Goal: Task Accomplishment & Management: Manage account settings

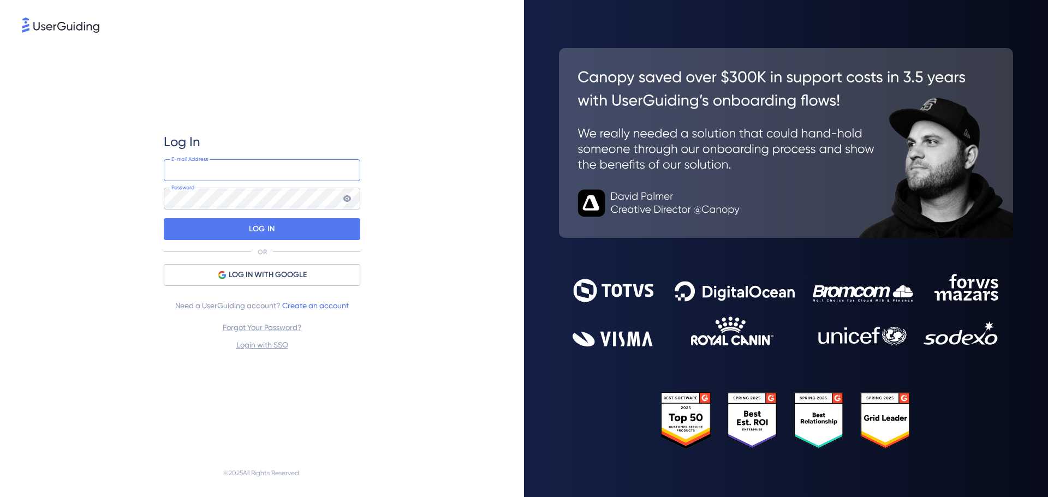
click at [247, 168] on input "email" at bounding box center [262, 170] width 197 height 22
type input "[EMAIL_ADDRESS][DOMAIN_NAME]"
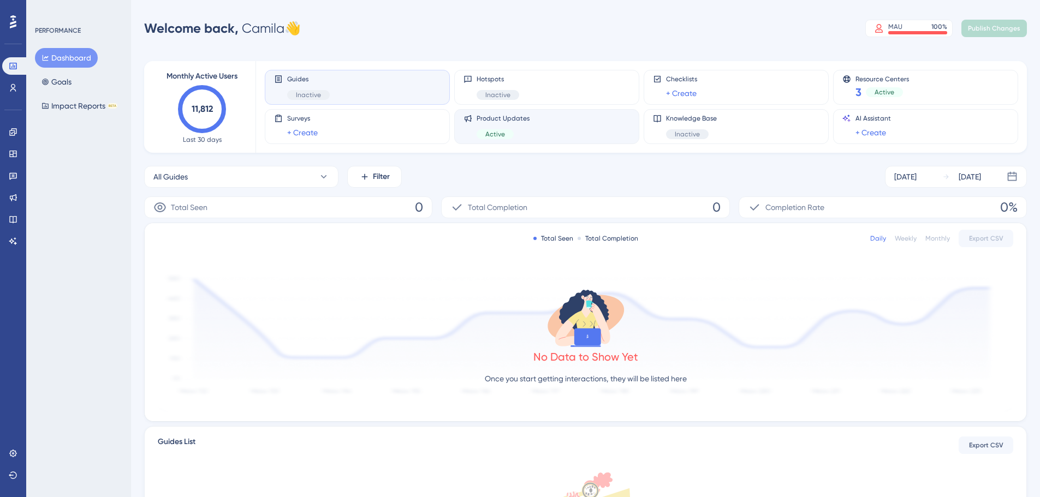
click at [526, 121] on span "Product Updates" at bounding box center [503, 118] width 53 height 9
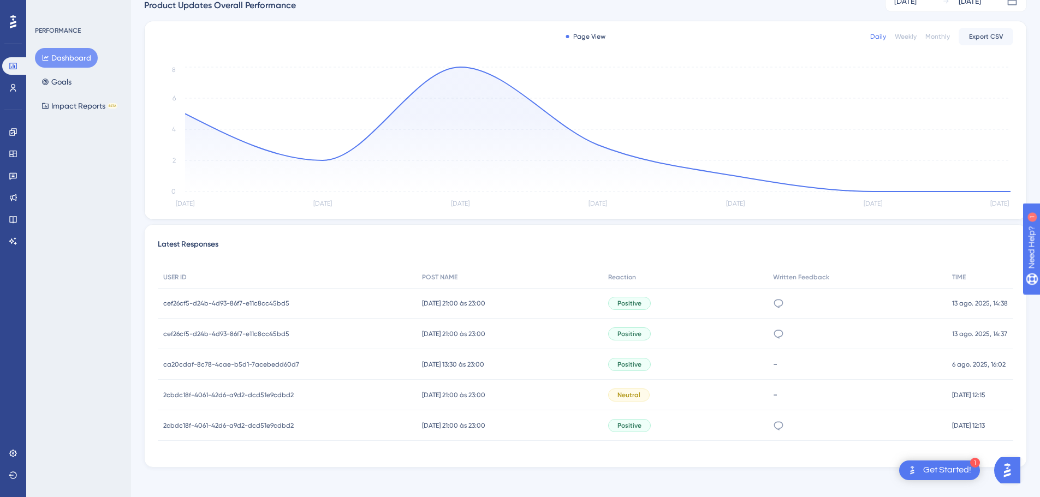
scroll to position [181, 0]
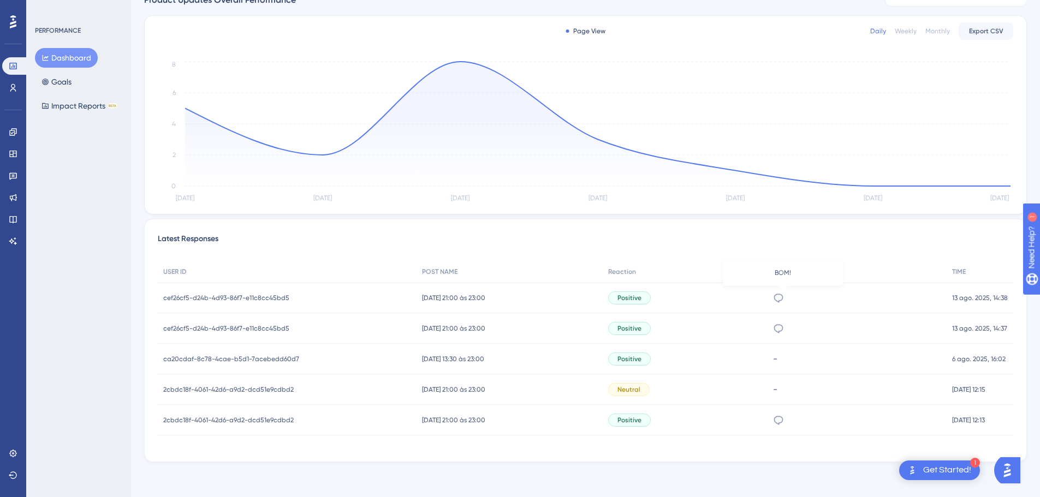
click at [782, 298] on icon at bounding box center [778, 298] width 11 height 11
click at [75, 105] on button "Impact Reports BETA" at bounding box center [79, 106] width 89 height 20
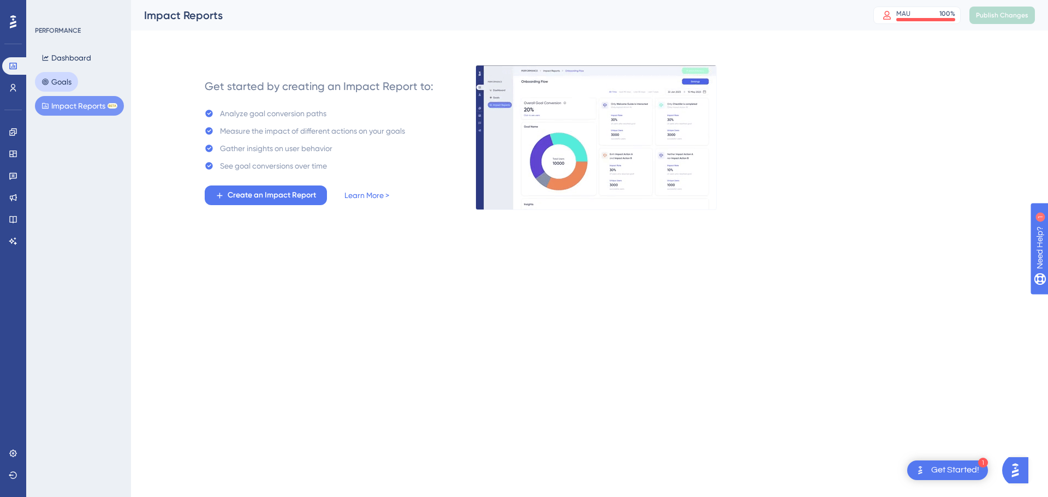
click at [68, 84] on button "Goals" at bounding box center [56, 82] width 43 height 20
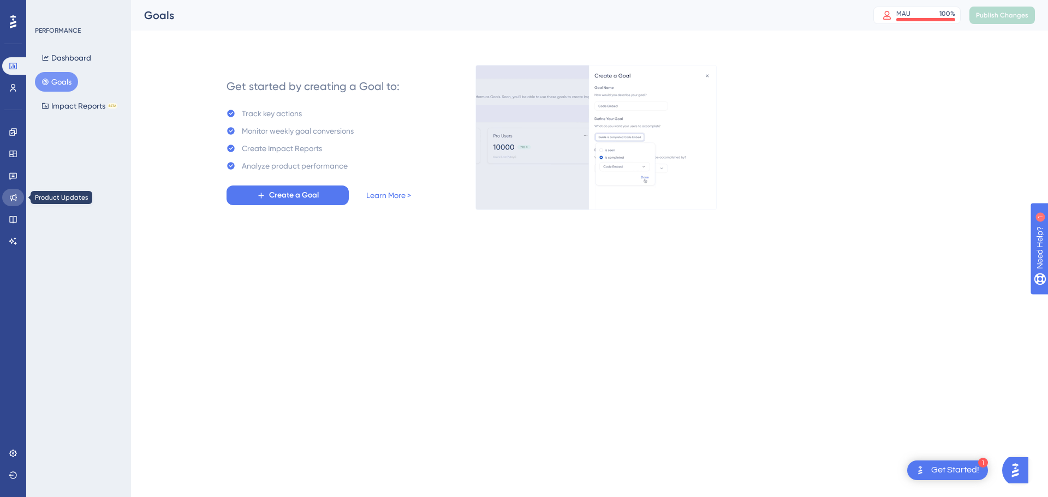
click at [13, 201] on icon at bounding box center [13, 197] width 9 height 9
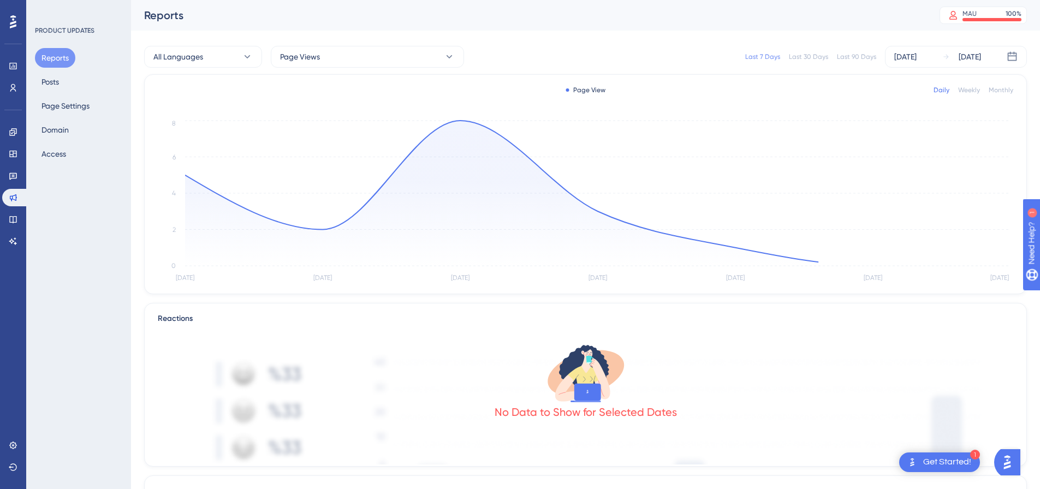
drag, startPoint x: 14, startPoint y: 194, endPoint x: 116, endPoint y: 139, distance: 116.5
click at [116, 139] on div "Reports Posts Page Settings Domain Access" at bounding box center [79, 106] width 88 height 116
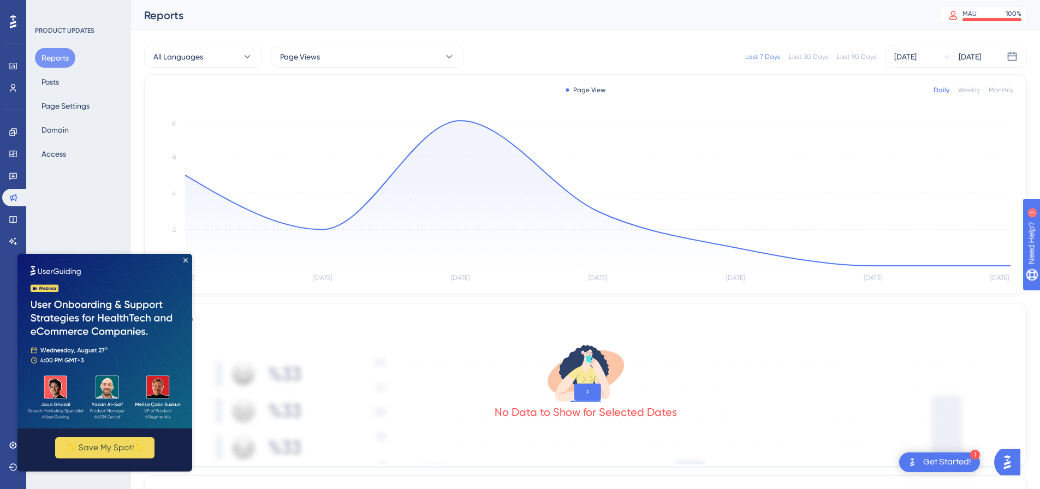
click at [183, 262] on img at bounding box center [104, 341] width 175 height 175
click at [66, 126] on button "Domain" at bounding box center [55, 130] width 40 height 20
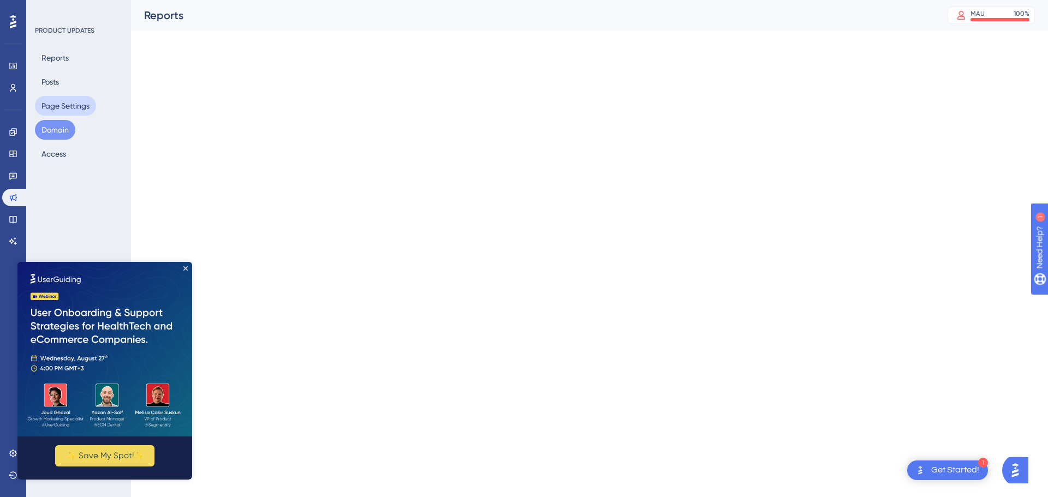
click at [74, 104] on button "Page Settings" at bounding box center [65, 106] width 61 height 20
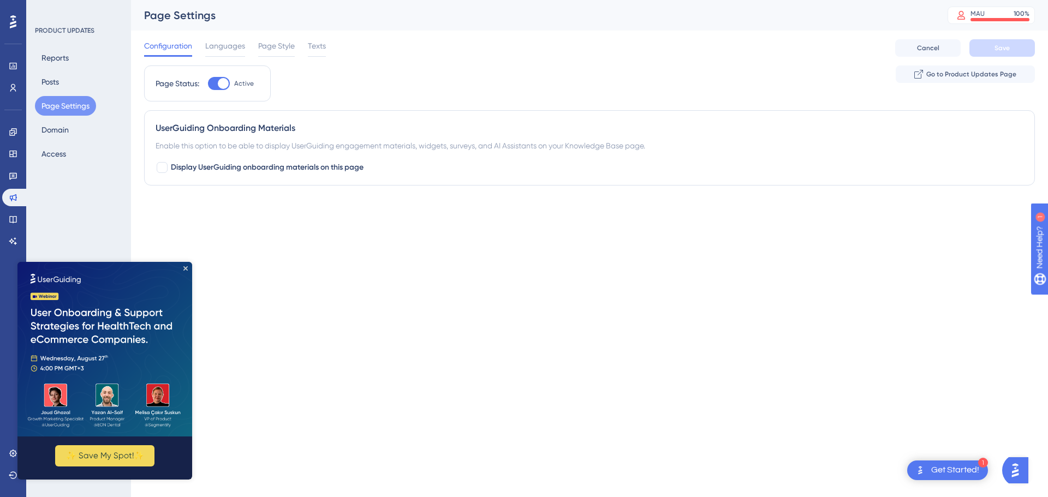
click at [338, 217] on div "Performance Users Engagement Widgets Feedback Product Updates Knowledge Base AI…" at bounding box center [524, 114] width 1048 height 229
click at [981, 17] on div "MAU" at bounding box center [978, 13] width 14 height 9
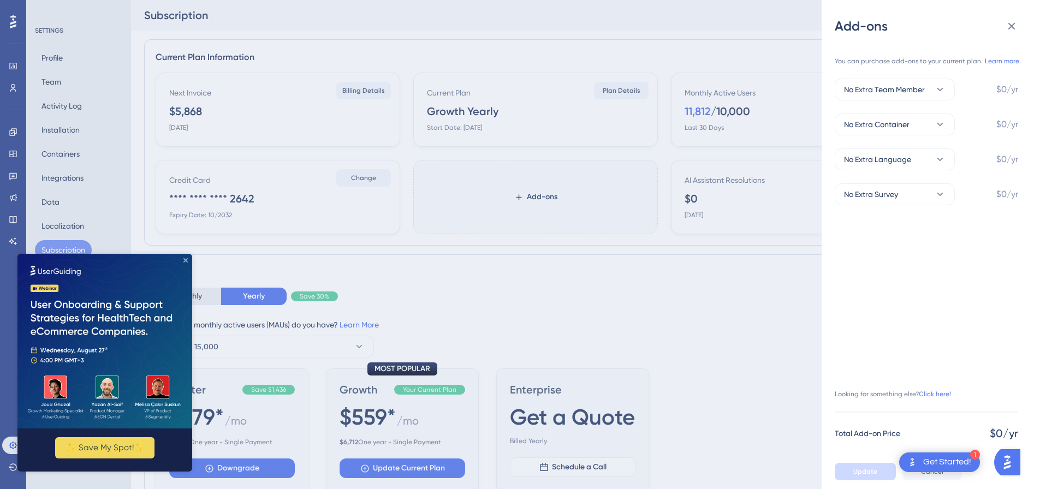
click at [185, 261] on icon "Close Preview" at bounding box center [185, 260] width 4 height 4
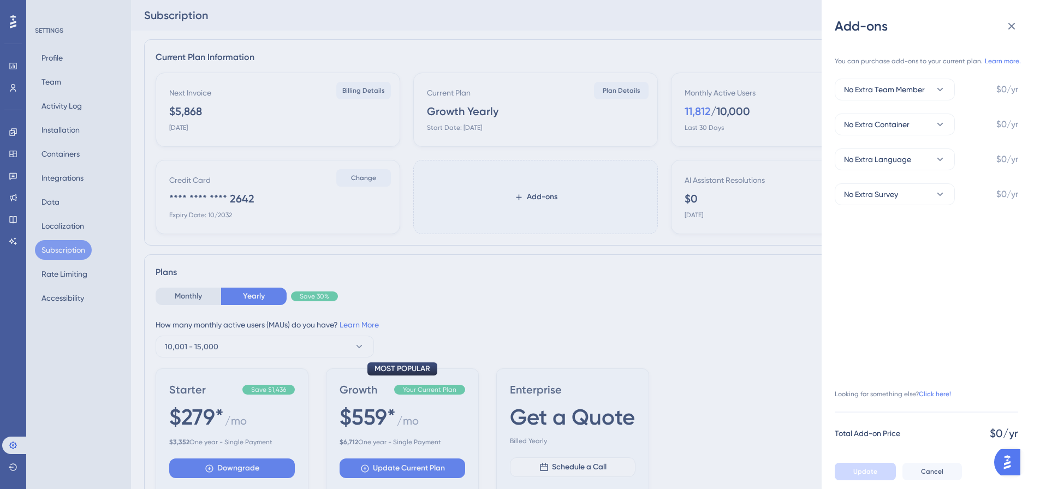
click at [489, 302] on div "Add-ons You can purchase add-ons to your current plan. Learn more. No Extra Tea…" at bounding box center [520, 244] width 1040 height 489
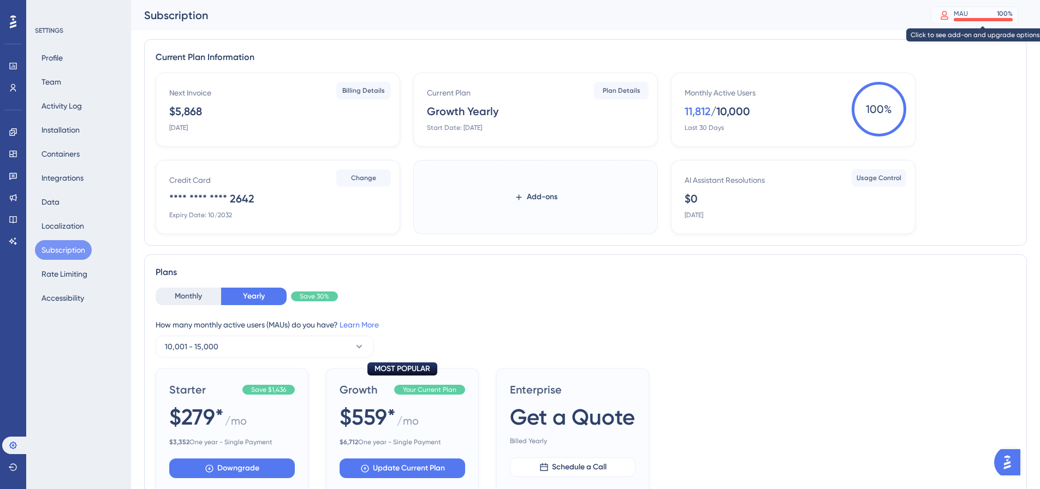
click at [1003, 13] on div "MAU 100 %" at bounding box center [983, 13] width 59 height 9
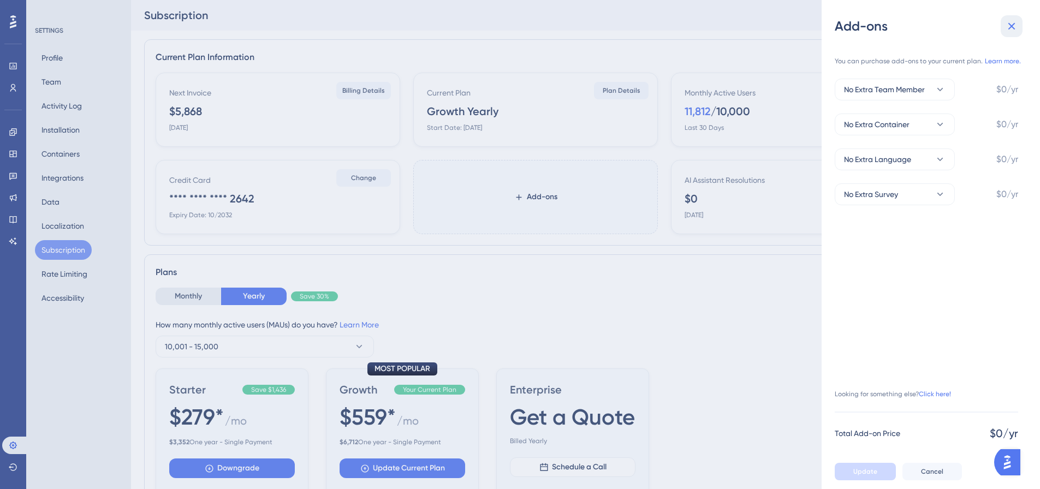
click at [1017, 15] on button at bounding box center [1012, 26] width 22 height 22
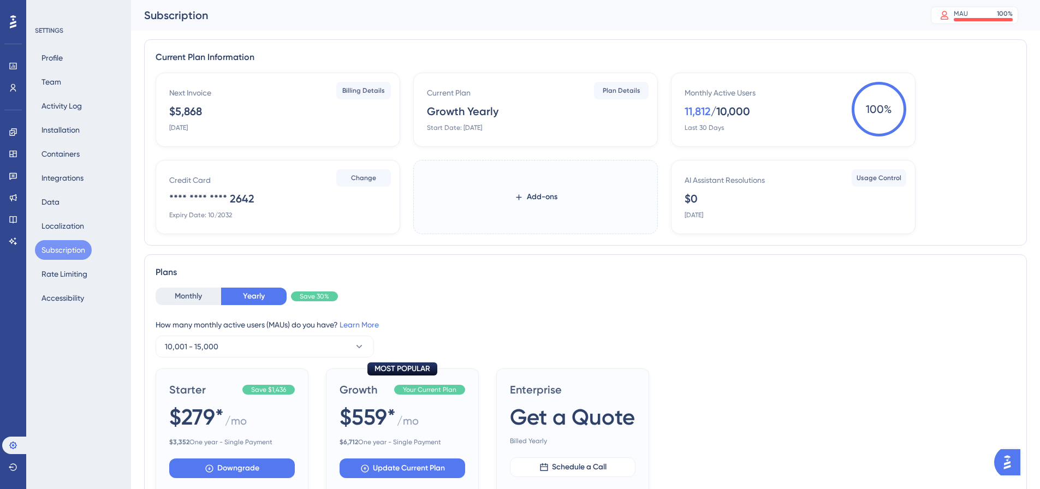
click at [8, 20] on div at bounding box center [12, 21] width 17 height 17
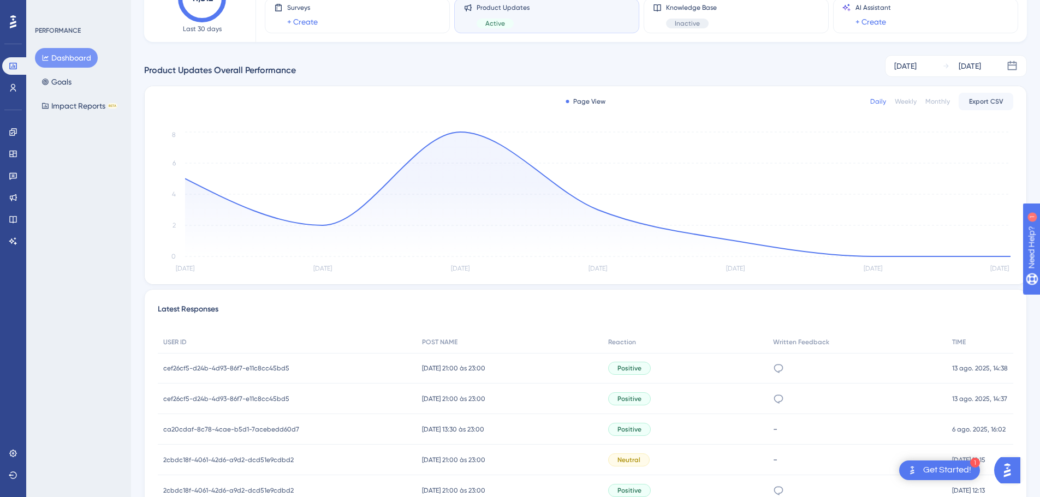
scroll to position [181, 0]
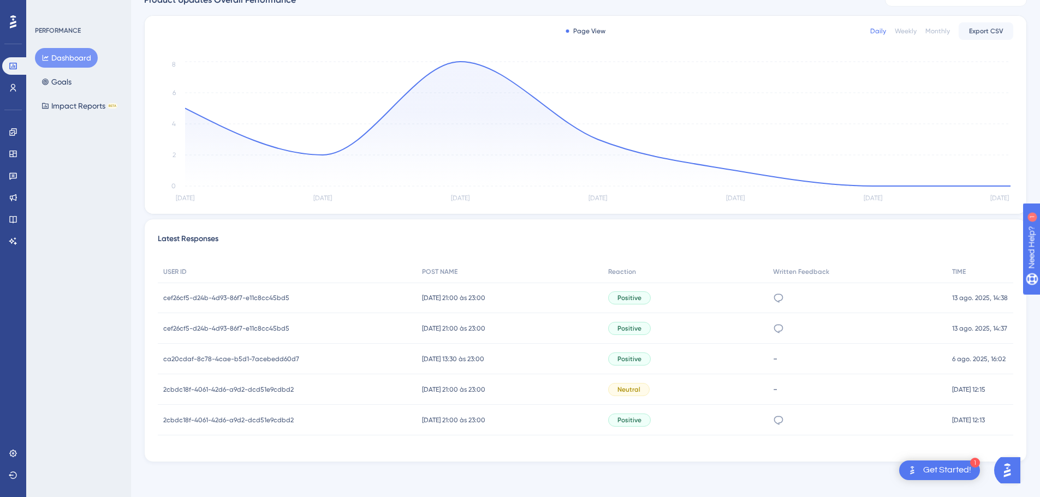
click at [630, 395] on div "Neutral" at bounding box center [628, 389] width 41 height 13
click at [633, 389] on span "Neutral" at bounding box center [628, 389] width 23 height 9
click at [787, 389] on div "-" at bounding box center [857, 389] width 168 height 10
drag, startPoint x: 355, startPoint y: 376, endPoint x: 257, endPoint y: 382, distance: 97.9
click at [352, 376] on div "2cbdc18f-4061-42d6-a9d2-dcd51e9cdbd2 2cbdc18f-4061-42d6-a9d2-dcd51e9cdbd2" at bounding box center [287, 389] width 259 height 31
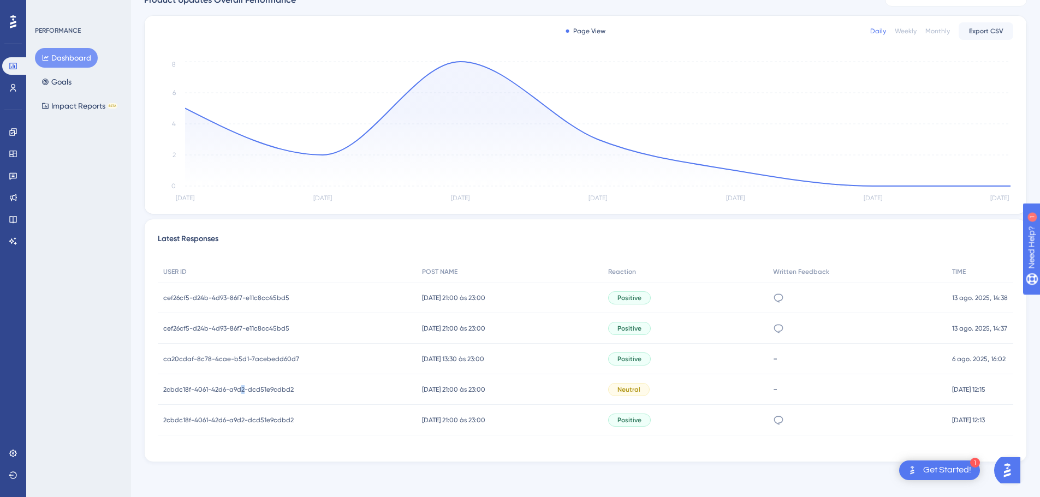
click at [241, 381] on div "2cbdc18f-4061-42d6-a9d2-dcd51e9cdbd2 2cbdc18f-4061-42d6-a9d2-dcd51e9cdbd2" at bounding box center [287, 389] width 259 height 31
click at [241, 380] on div "2cbdc18f-4061-42d6-a9d2-dcd51e9cdbd2 2cbdc18f-4061-42d6-a9d2-dcd51e9cdbd2" at bounding box center [287, 389] width 259 height 31
click at [241, 379] on div "2cbdc18f-4061-42d6-a9d2-dcd51e9cdbd2 2cbdc18f-4061-42d6-a9d2-dcd51e9cdbd2" at bounding box center [287, 389] width 259 height 31
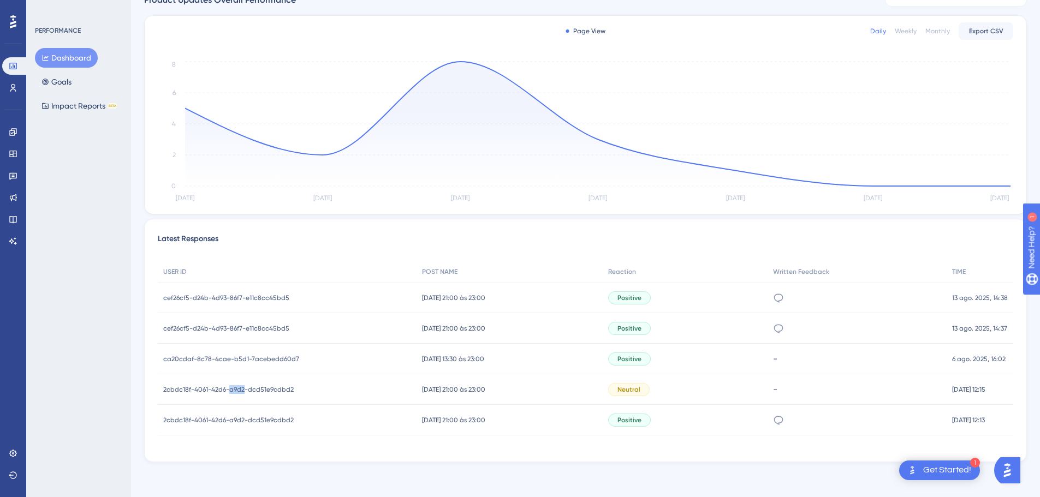
click at [241, 378] on div "2cbdc18f-4061-42d6-a9d2-dcd51e9cdbd2 2cbdc18f-4061-42d6-a9d2-dcd51e9cdbd2" at bounding box center [287, 389] width 259 height 31
click at [630, 426] on div "Positive" at bounding box center [629, 420] width 43 height 13
drag, startPoint x: 630, startPoint y: 424, endPoint x: 652, endPoint y: 421, distance: 22.1
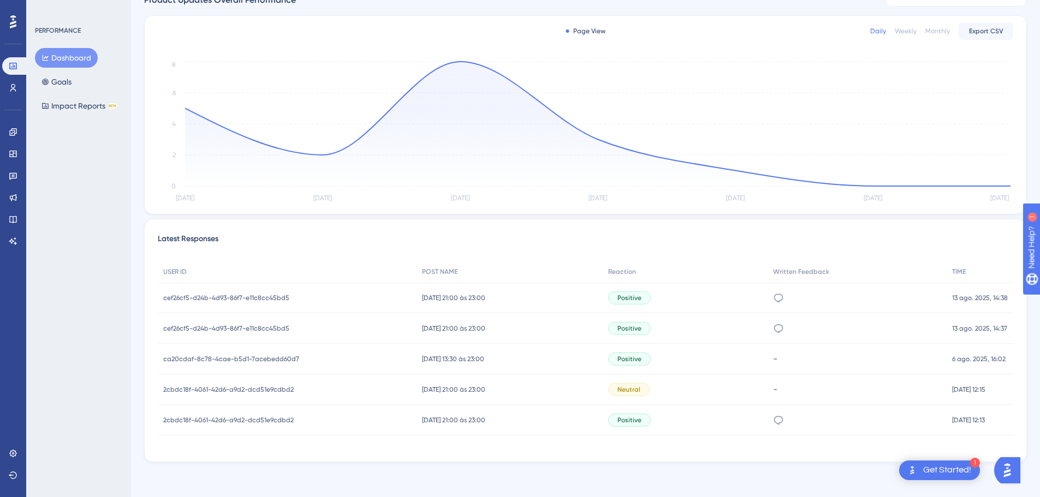
click at [633, 423] on span "Positive" at bounding box center [629, 420] width 24 height 9
click at [800, 417] on div "adorei sobre mensagens automáticas para inadimplentes , podemos fazer o mesmo p…" at bounding box center [856, 420] width 179 height 31
click at [792, 418] on div "adorei sobre mensagens automáticas para inadimplentes , podemos fazer o mesmo p…" at bounding box center [856, 420] width 179 height 31
click at [784, 419] on icon at bounding box center [778, 420] width 11 height 11
click at [55, 86] on button "Goals" at bounding box center [56, 82] width 43 height 20
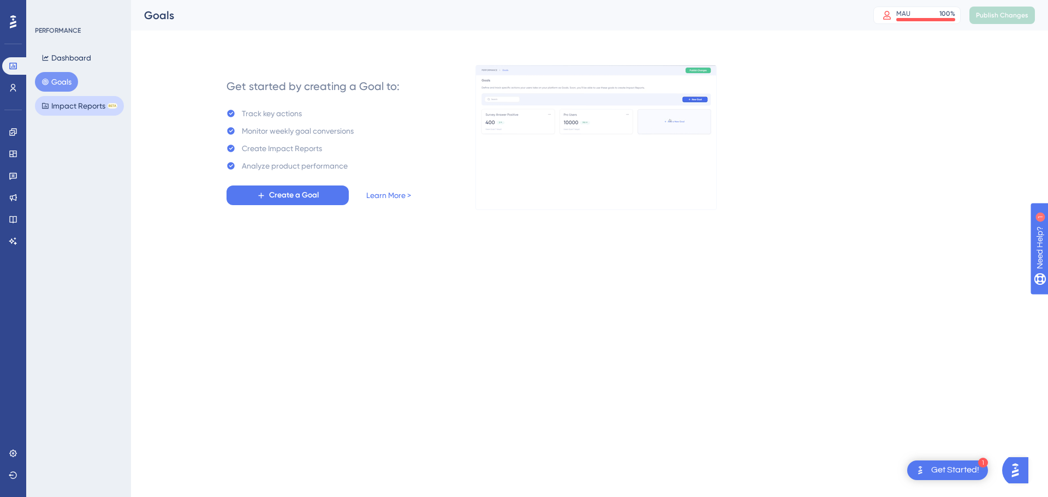
click at [59, 108] on button "Impact Reports BETA" at bounding box center [79, 106] width 89 height 20
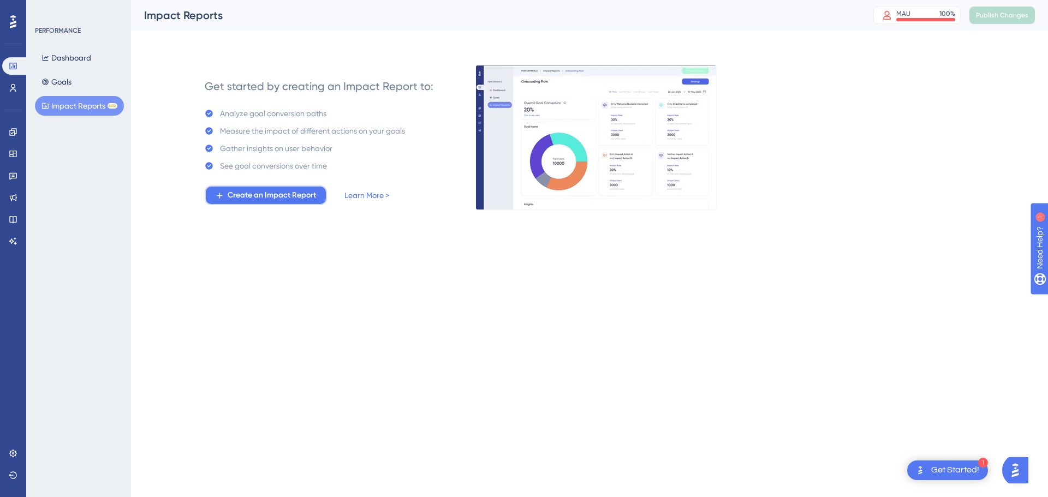
click at [270, 197] on span "Create an Impact Report" at bounding box center [272, 195] width 88 height 13
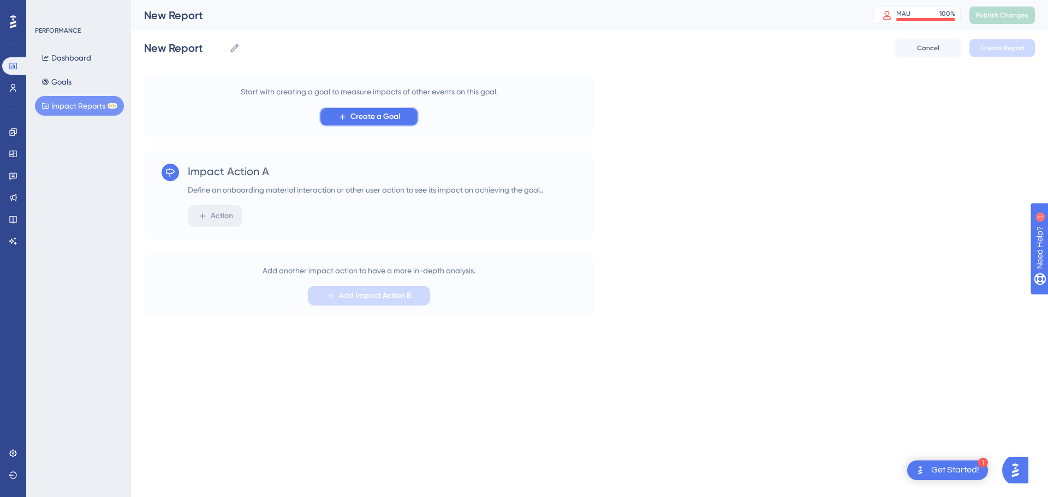
click at [364, 121] on span "Create a Goal" at bounding box center [375, 116] width 50 height 13
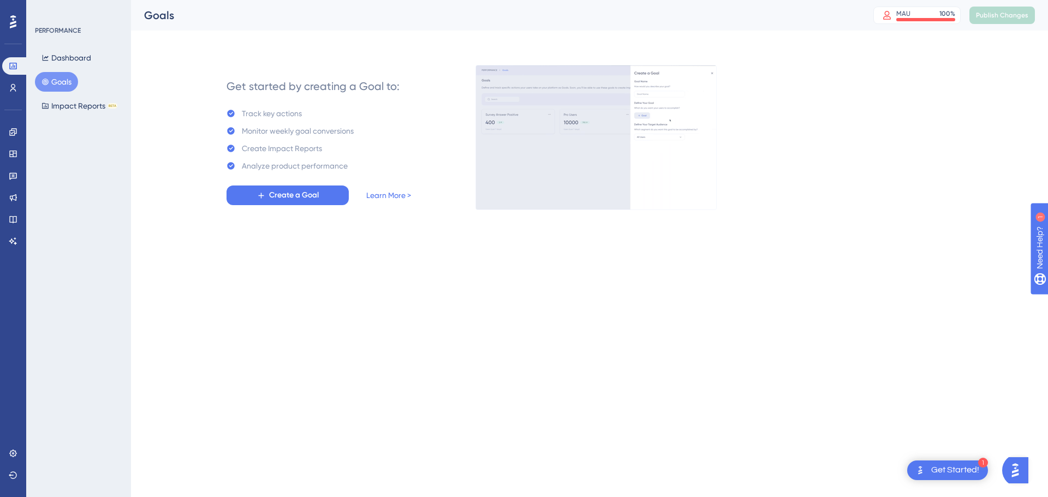
click at [328, 185] on div "Get started by creating a Goal to: Track key actions Monitor weekly goal conver…" at bounding box center [319, 137] width 185 height 135
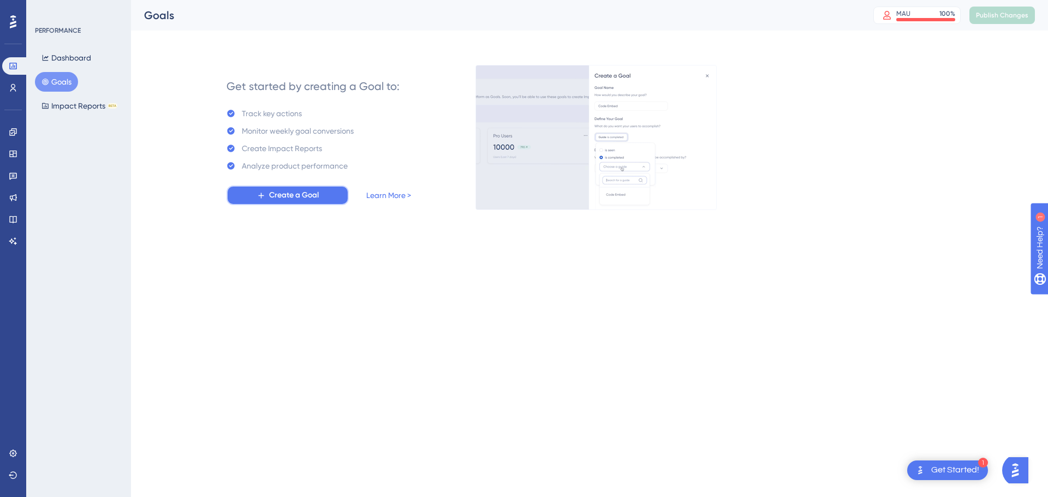
click at [325, 191] on button "Create a Goal" at bounding box center [288, 196] width 122 height 20
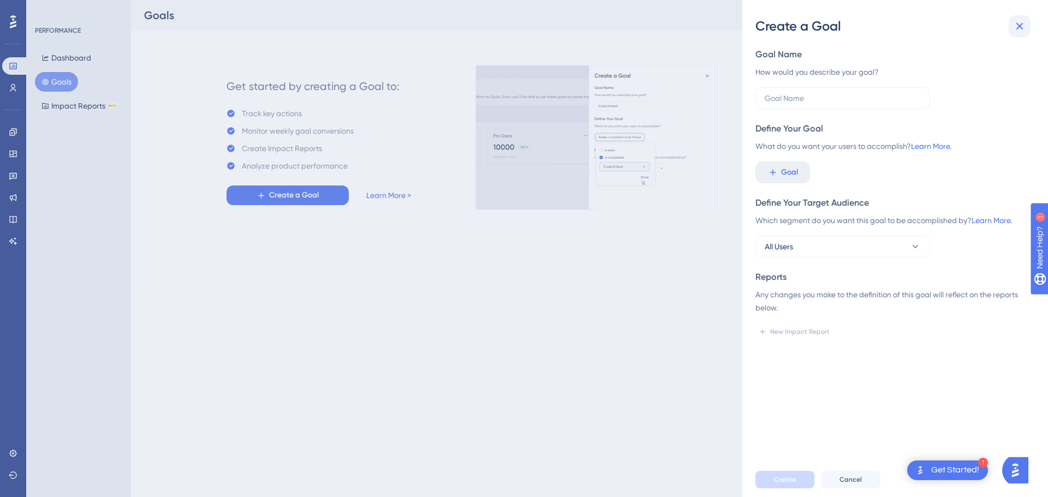
click at [1020, 28] on icon at bounding box center [1019, 26] width 13 height 13
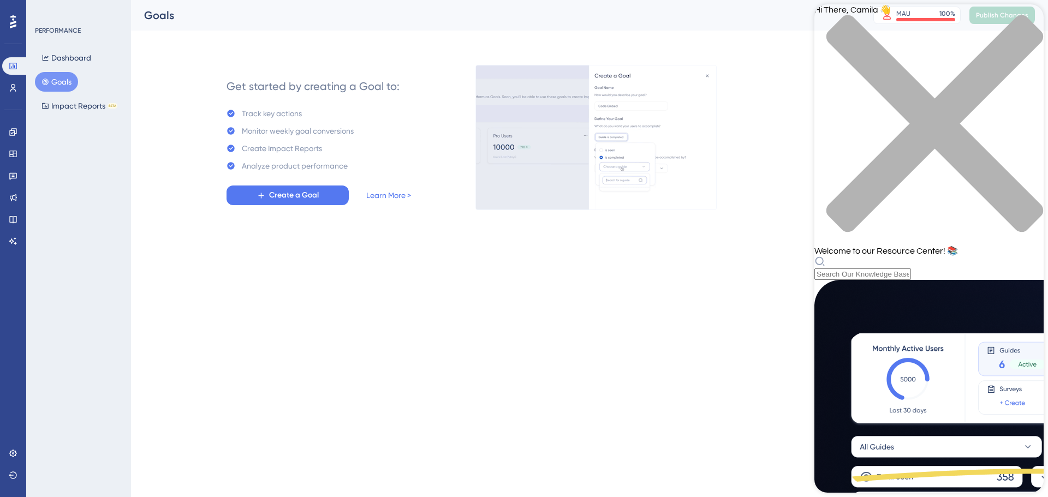
scroll to position [322, 0]
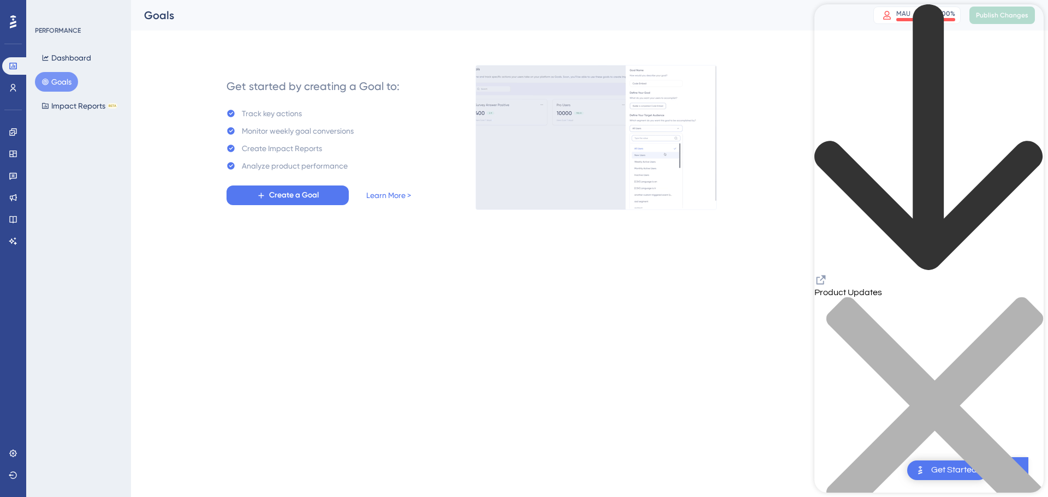
scroll to position [1474, 0]
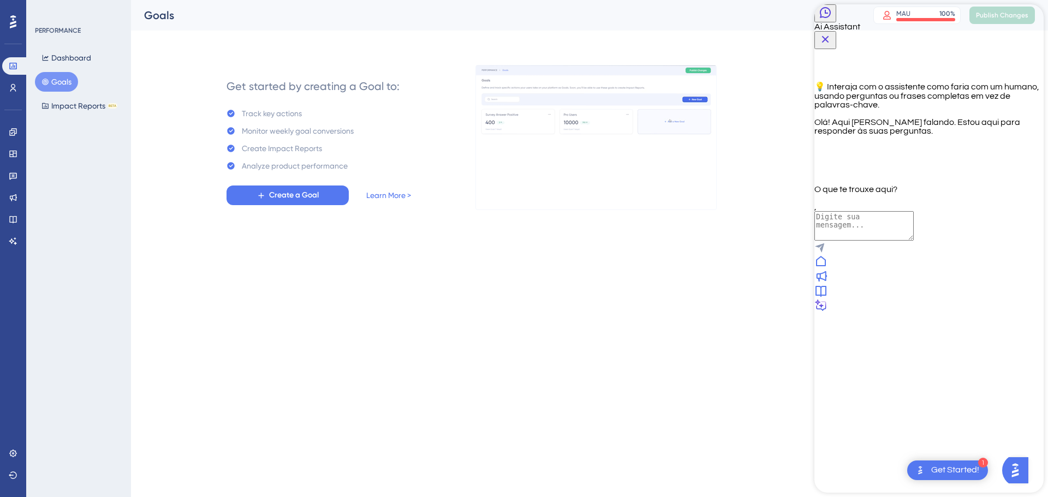
click at [828, 268] on icon at bounding box center [820, 261] width 13 height 13
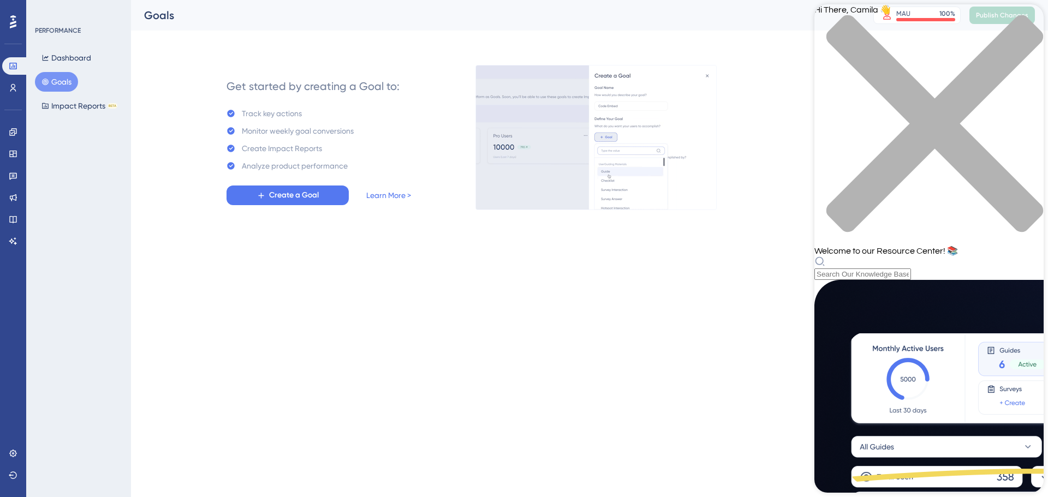
scroll to position [322, 0]
